Goal: Task Accomplishment & Management: Use online tool/utility

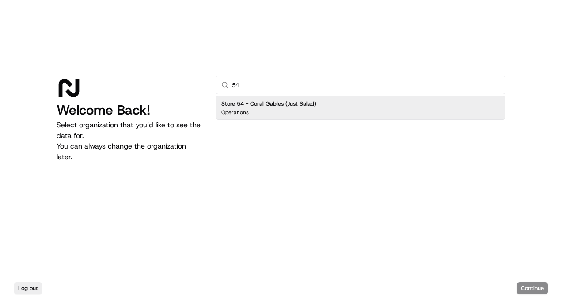
type input "54"
click at [286, 114] on div "Operations" at bounding box center [268, 112] width 95 height 7
click at [529, 286] on button "Continue" at bounding box center [532, 288] width 31 height 12
